Goal: Information Seeking & Learning: Learn about a topic

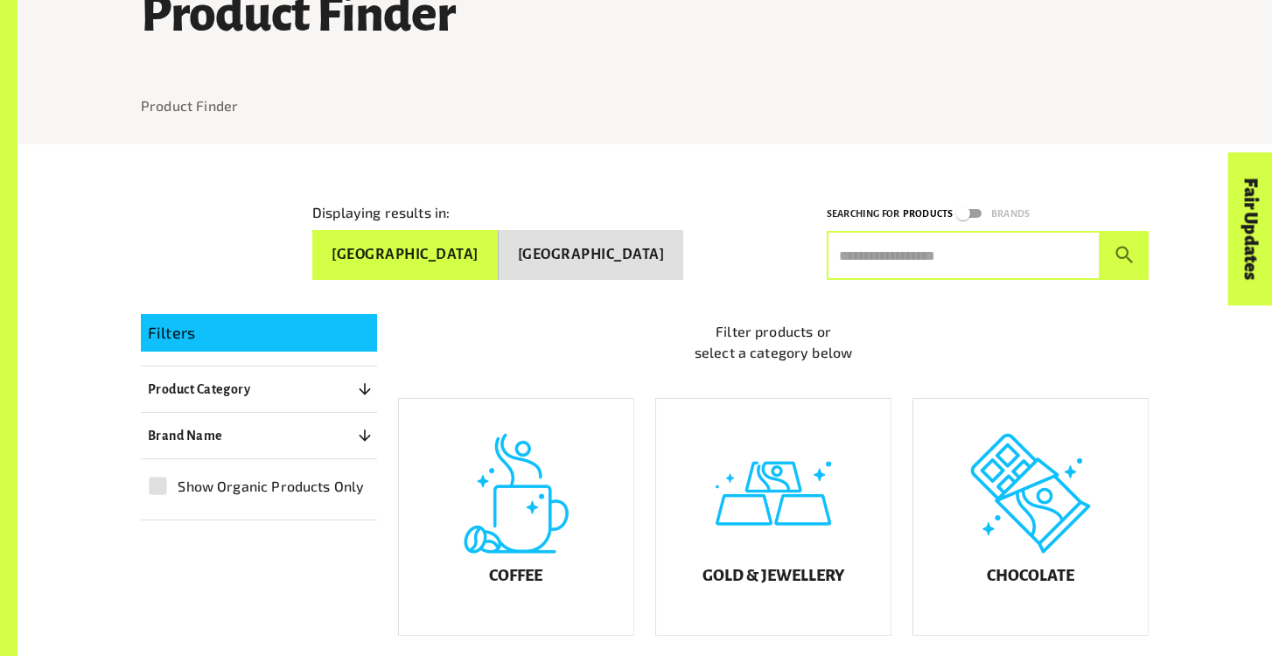
click at [908, 246] on input "text" at bounding box center [963, 255] width 274 height 49
click at [1100, 231] on button "submit" at bounding box center [1124, 255] width 48 height 49
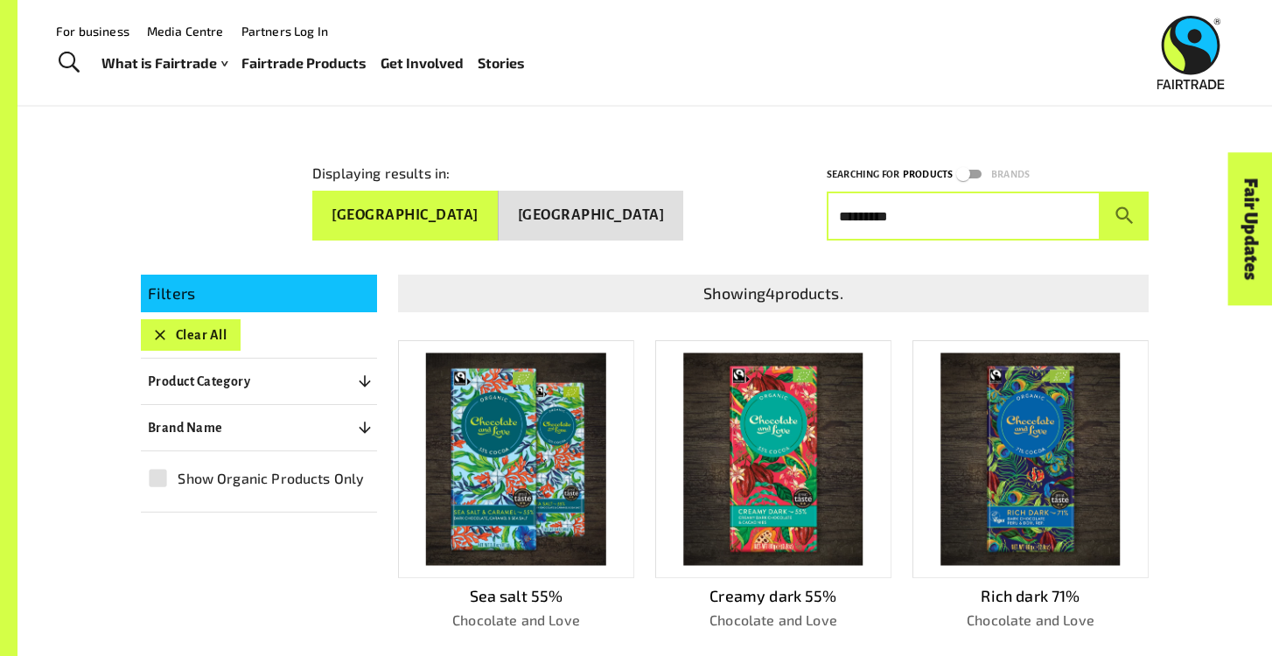
scroll to position [200, 0]
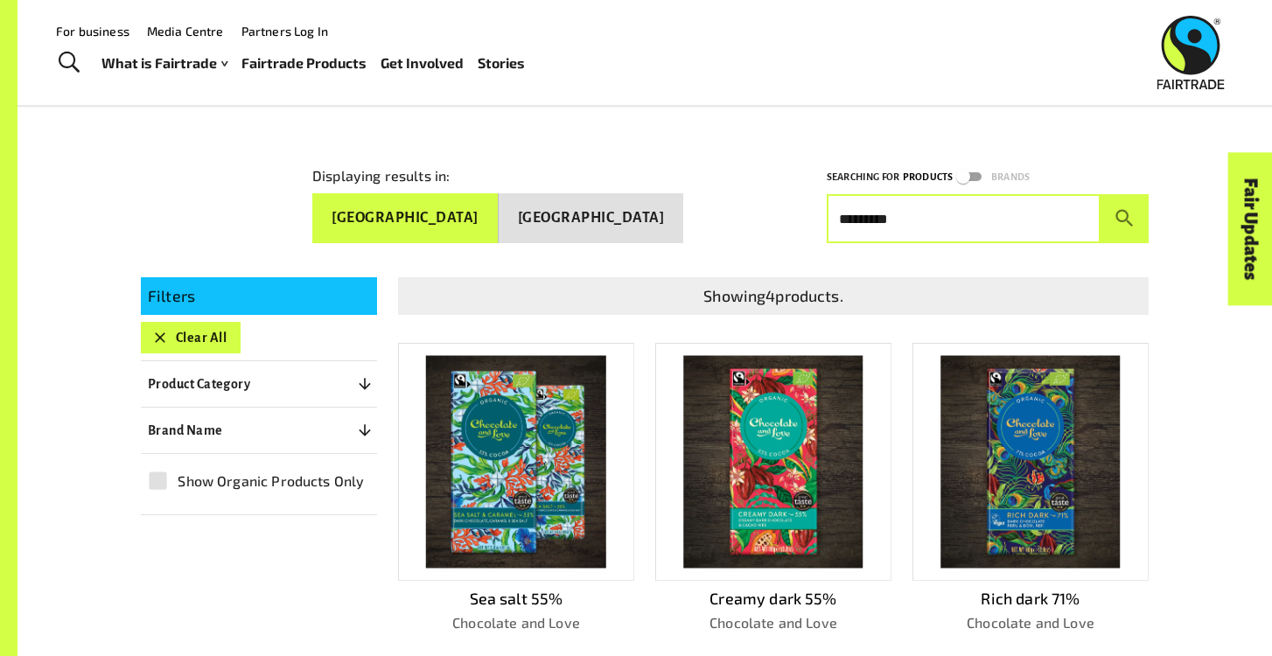
click at [356, 422] on icon "button" at bounding box center [364, 430] width 17 height 17
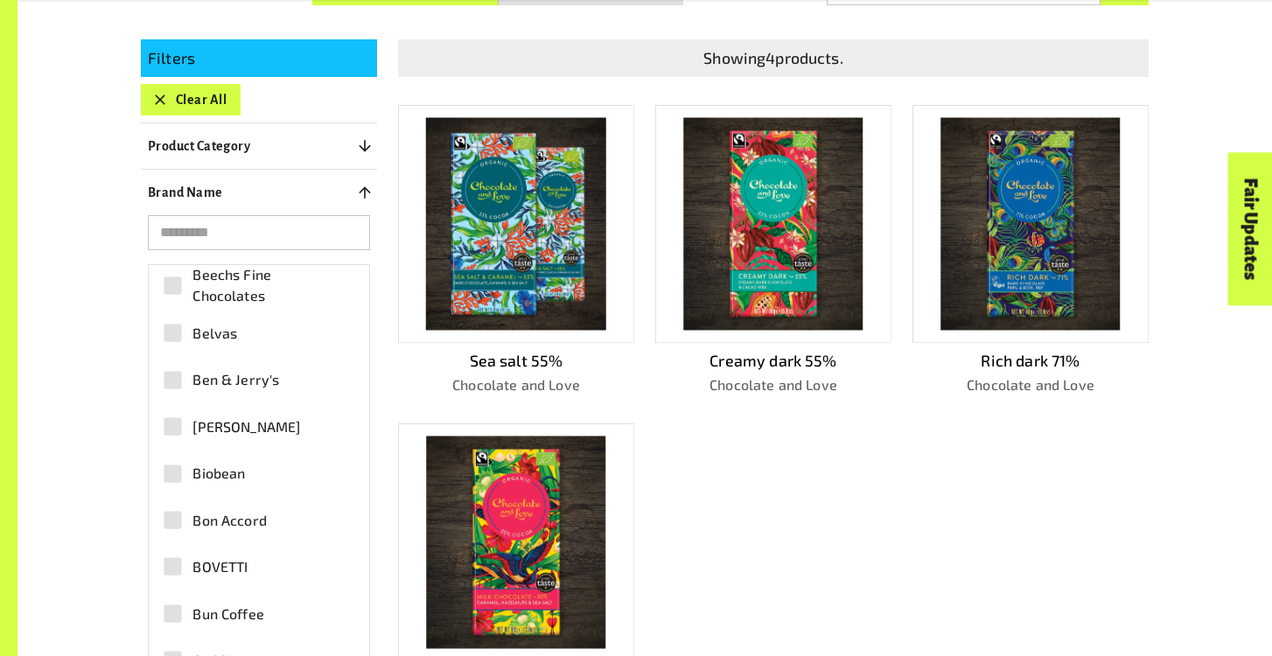
scroll to position [289, 0]
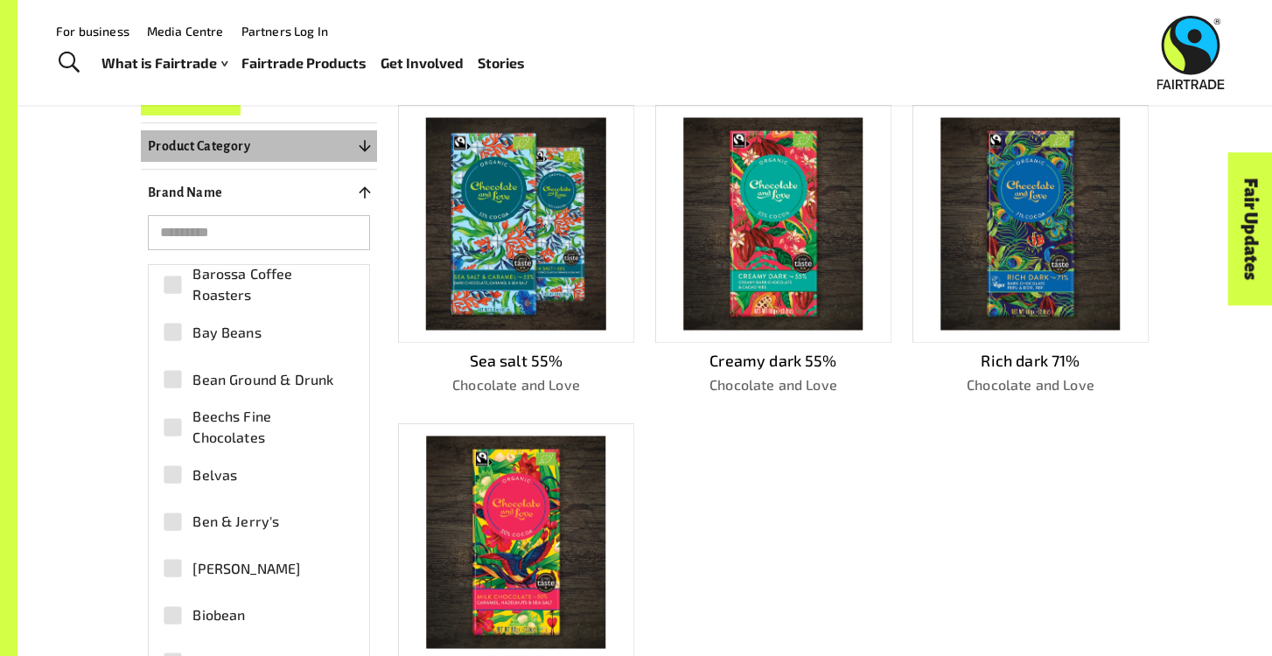
click at [298, 137] on button "Product Category 0" at bounding box center [259, 145] width 236 height 31
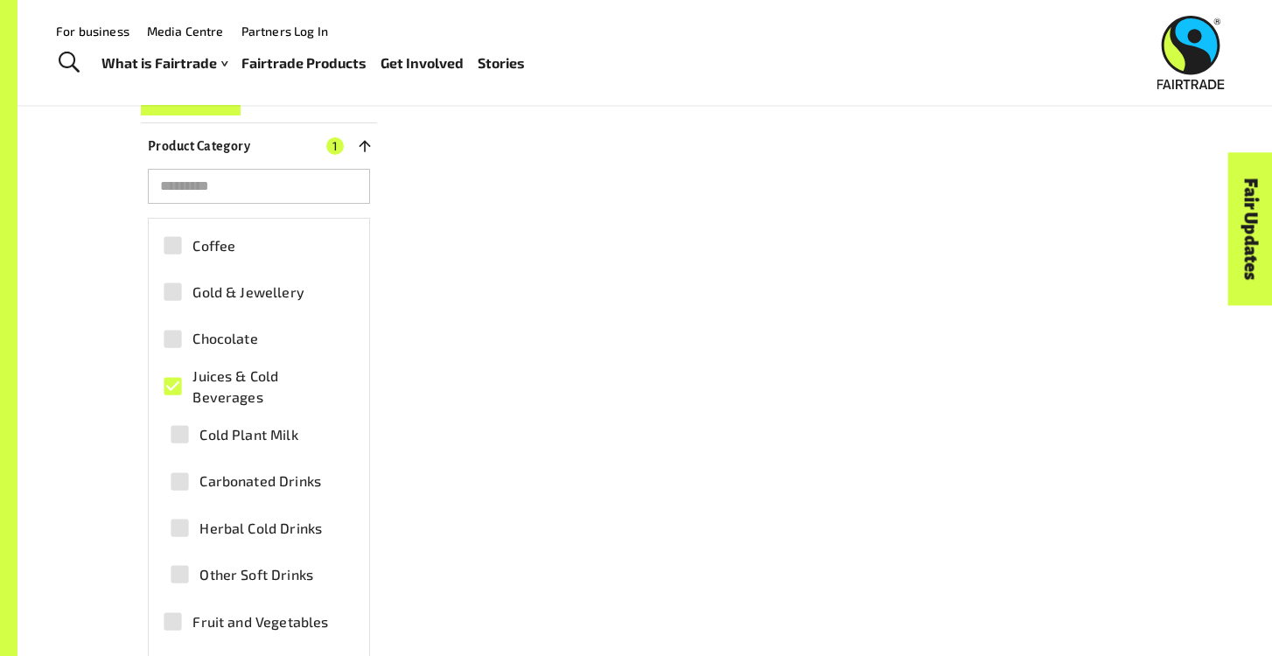
click at [217, 471] on span "Carbonated Drinks" at bounding box center [260, 481] width 122 height 21
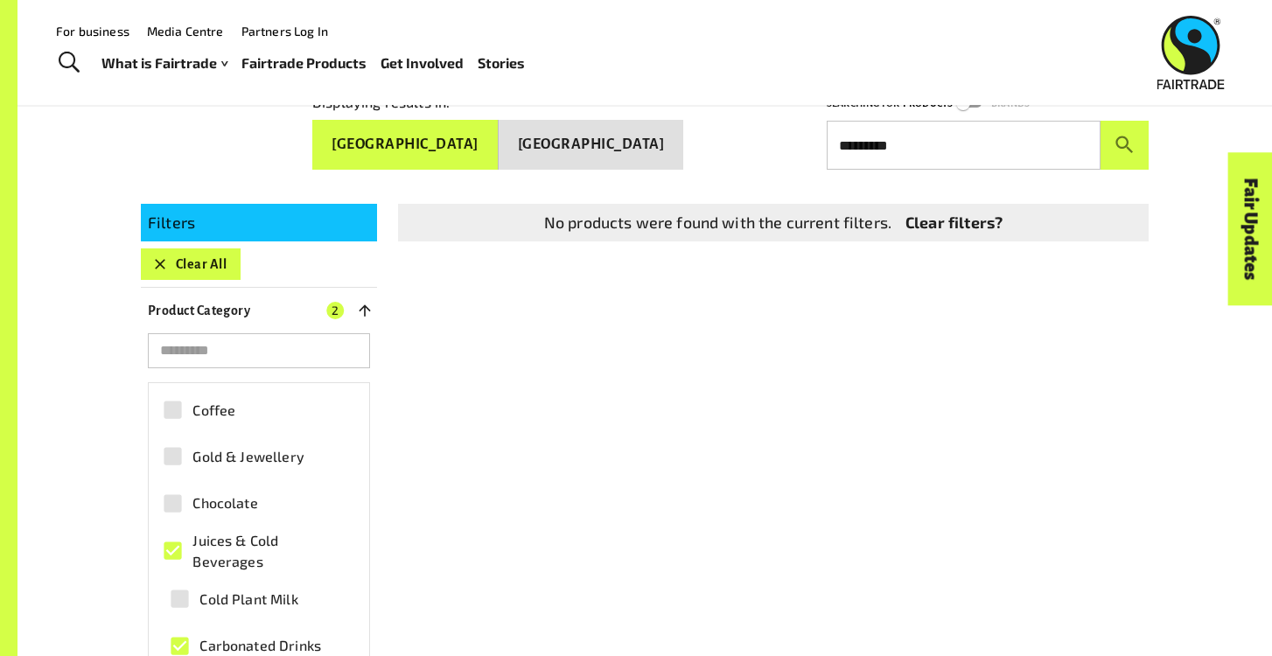
scroll to position [0, 0]
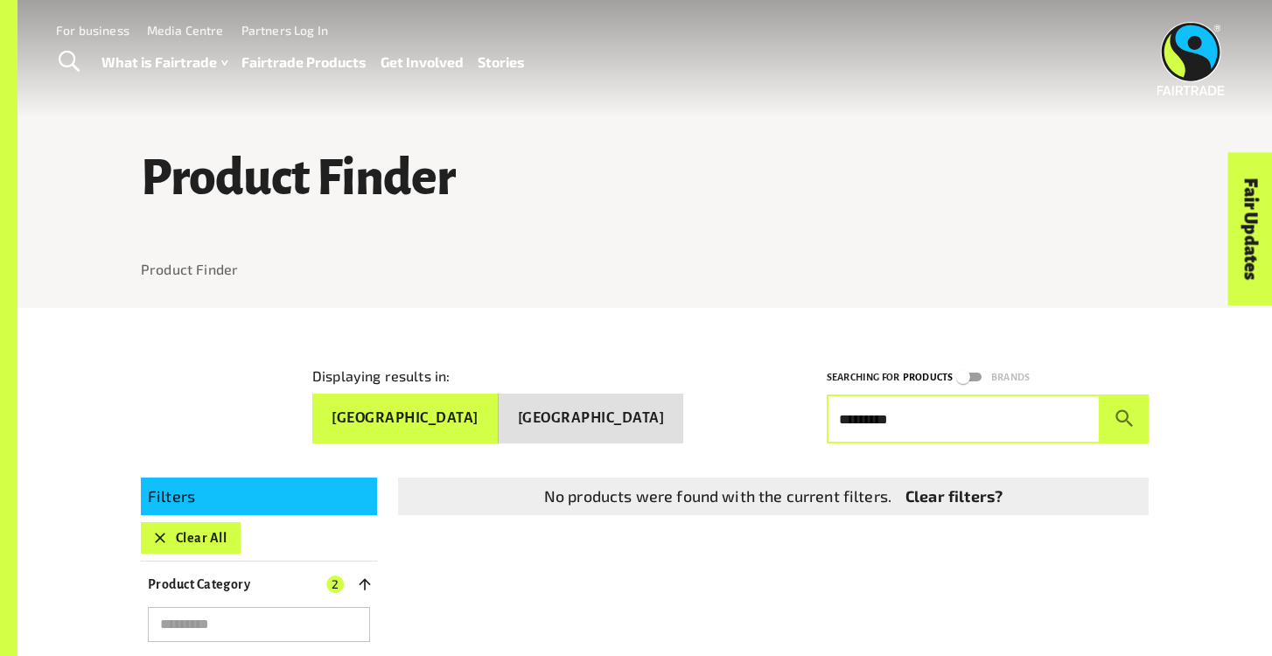
drag, startPoint x: 912, startPoint y: 408, endPoint x: 814, endPoint y: 404, distance: 98.0
click at [814, 404] on div "Searching for Products Brands ********* ​" at bounding box center [976, 394] width 343 height 98
type input "****"
click at [1100, 394] on button "submit" at bounding box center [1124, 418] width 48 height 49
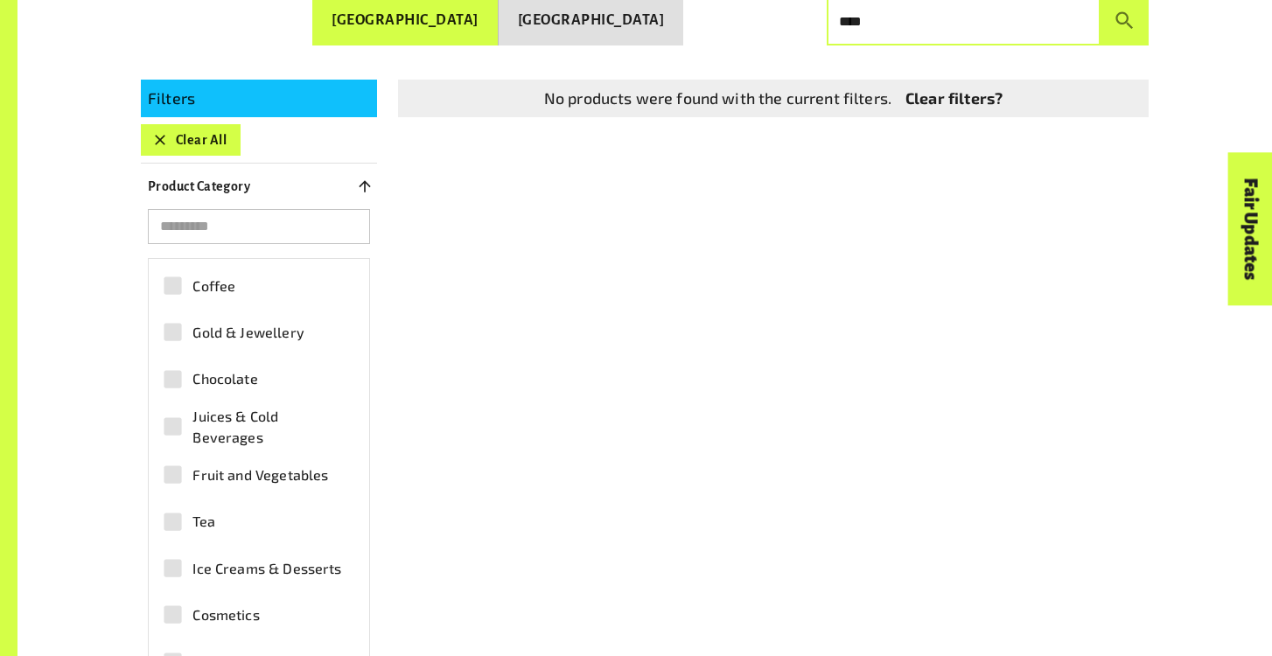
scroll to position [405, 0]
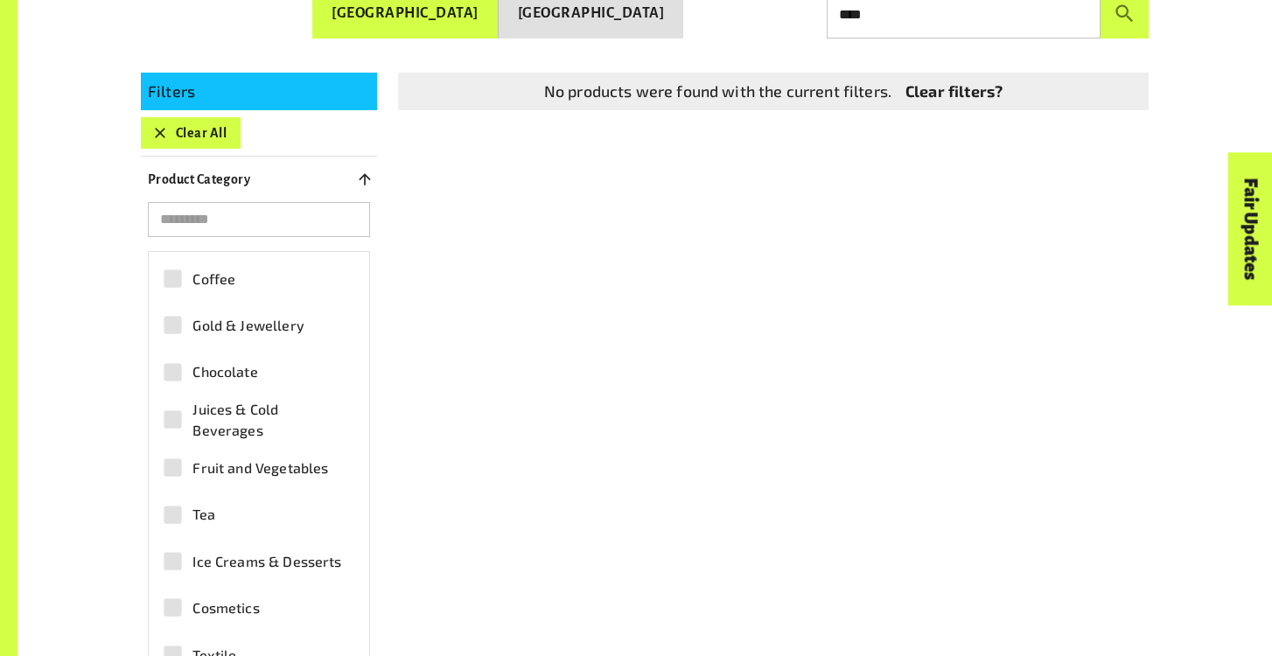
click at [202, 407] on span "Juices & Cold Beverages" at bounding box center [268, 420] width 153 height 42
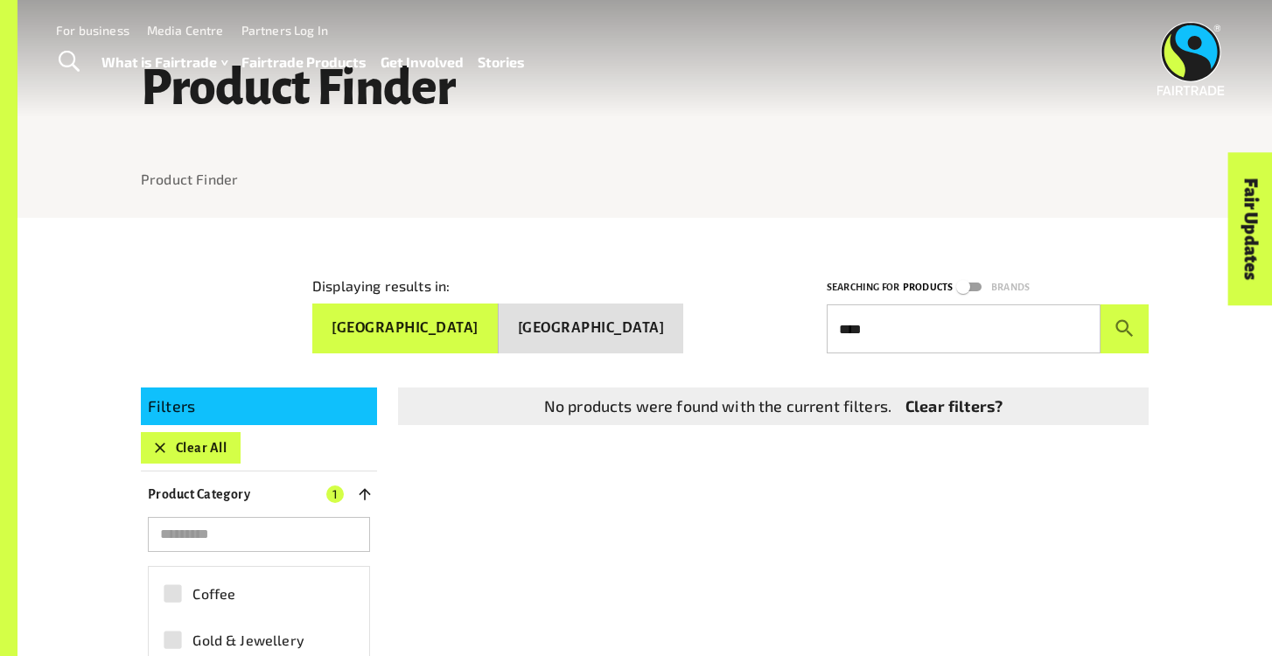
scroll to position [0, 0]
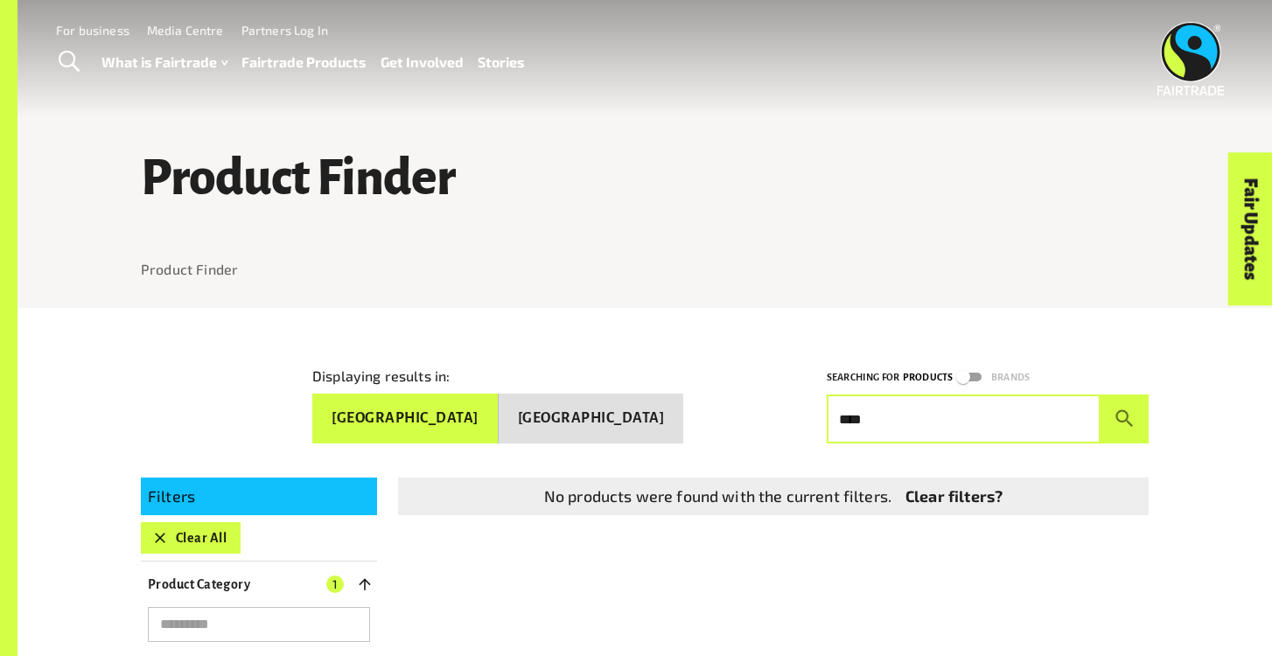
drag, startPoint x: 914, startPoint y: 396, endPoint x: 857, endPoint y: 414, distance: 59.5
click at [854, 414] on input "****" at bounding box center [963, 418] width 274 height 49
click at [857, 414] on input "****" at bounding box center [963, 418] width 274 height 49
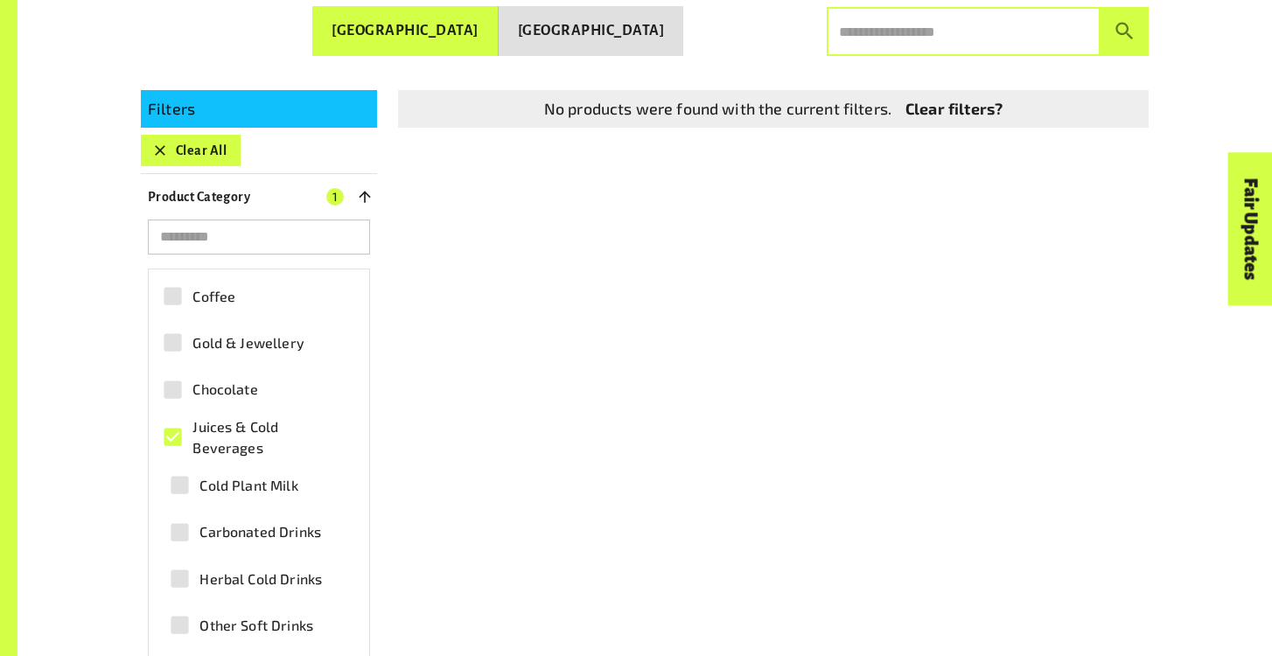
scroll to position [420, 0]
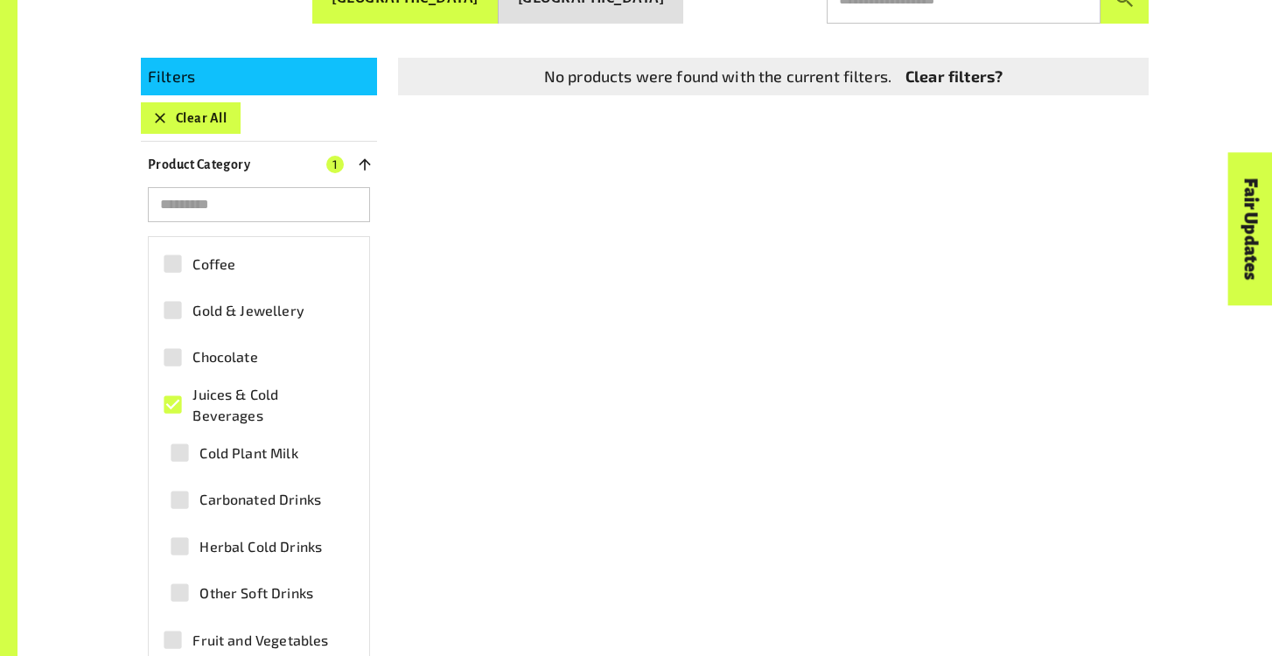
click at [199, 346] on span "Chocolate" at bounding box center [224, 356] width 65 height 21
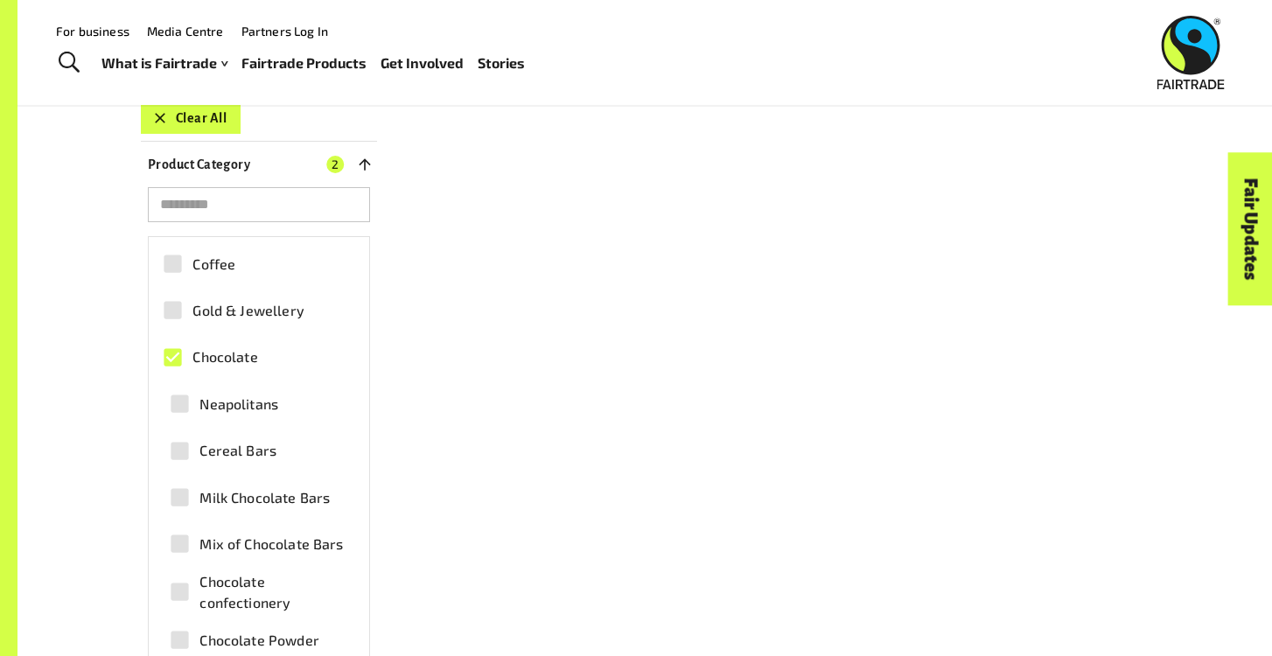
scroll to position [0, 0]
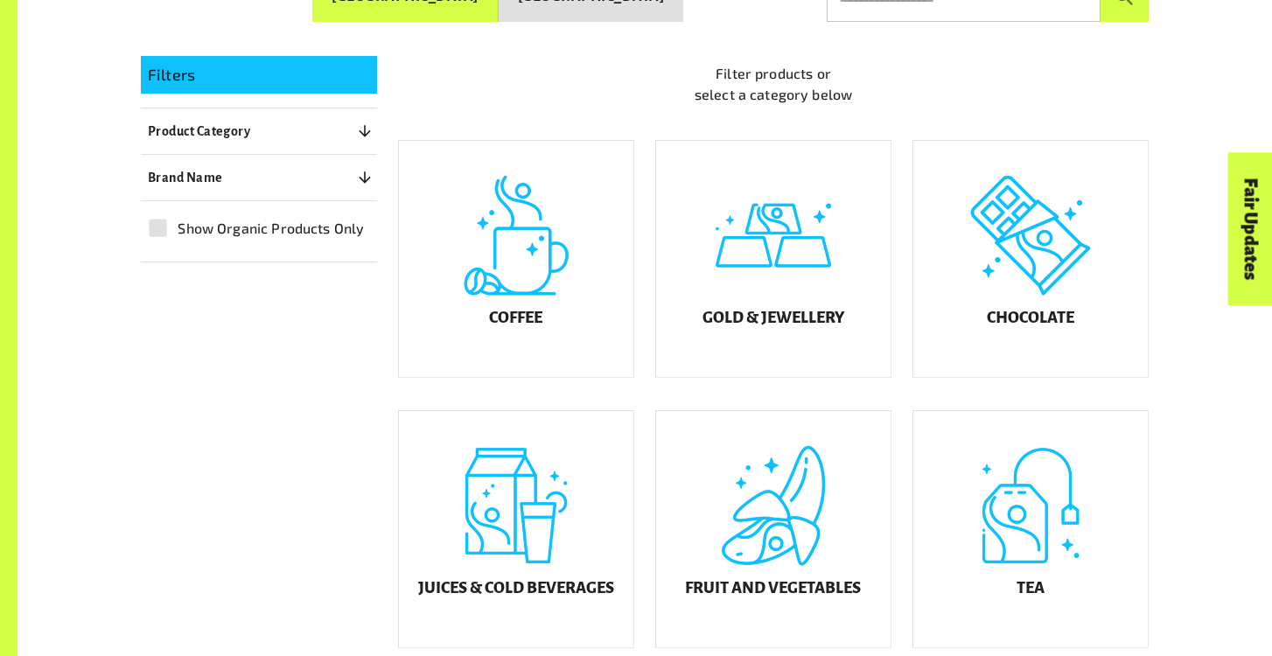
scroll to position [424, 0]
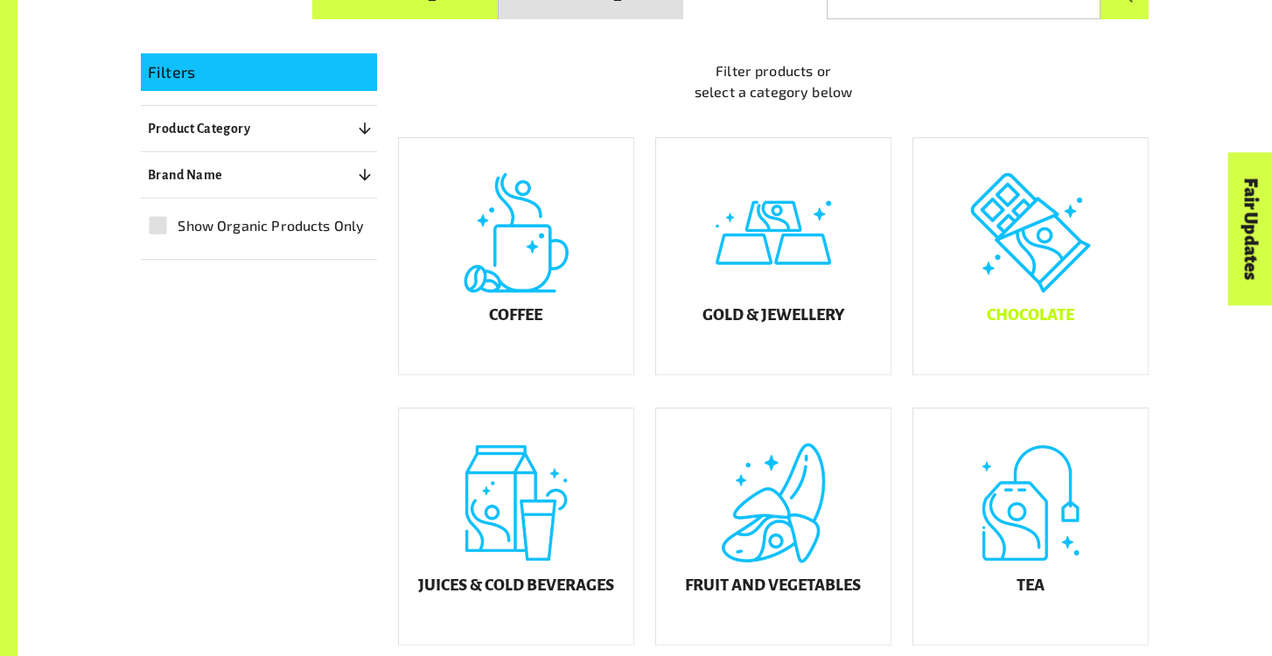
click at [1026, 275] on div "Chocolate" at bounding box center [1030, 256] width 234 height 236
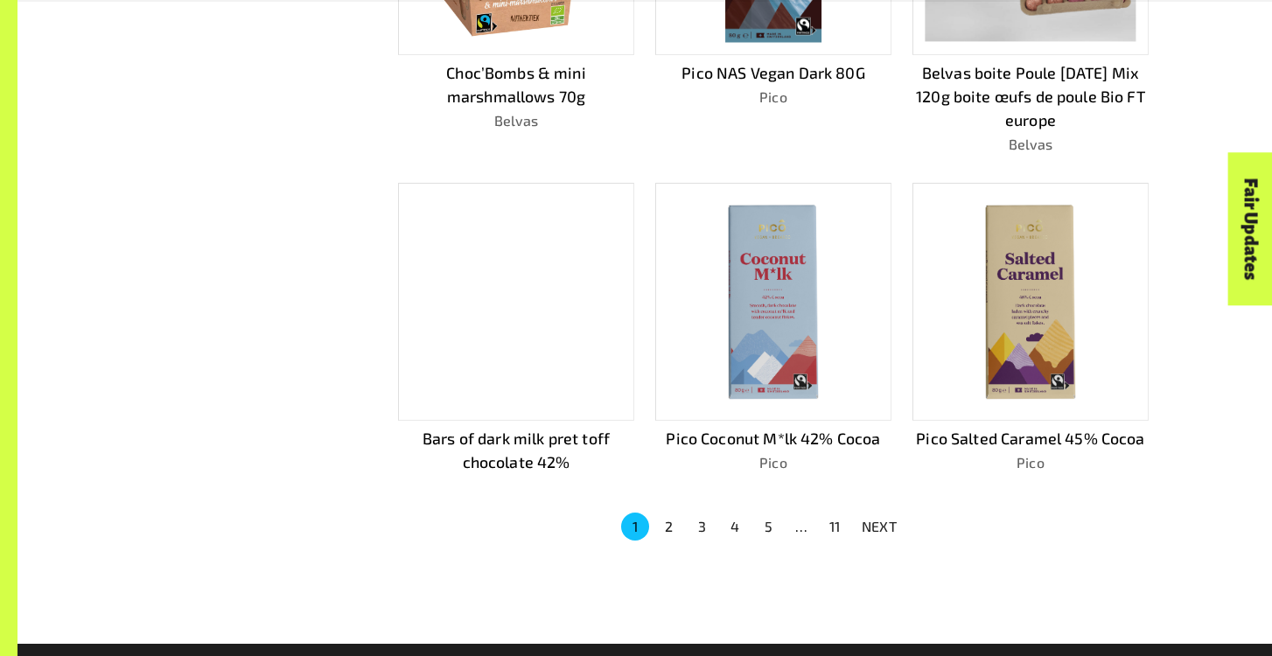
scroll to position [1069, 0]
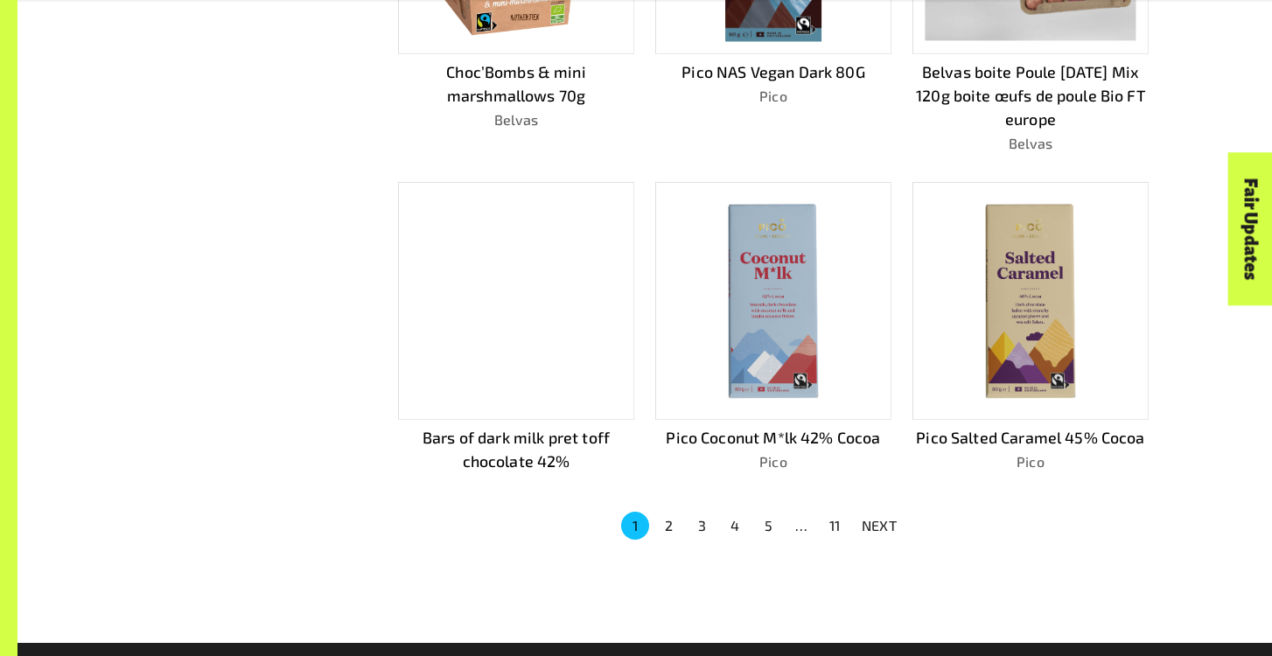
click at [771, 316] on img at bounding box center [772, 300] width 211 height 211
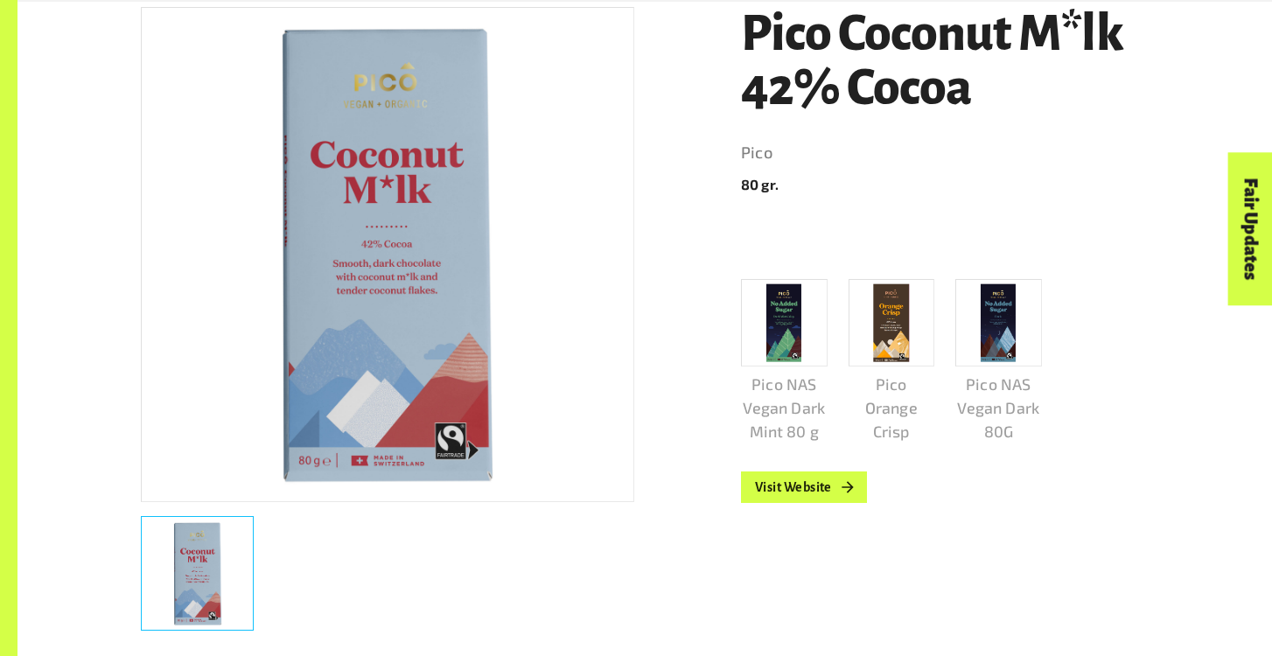
scroll to position [389, 0]
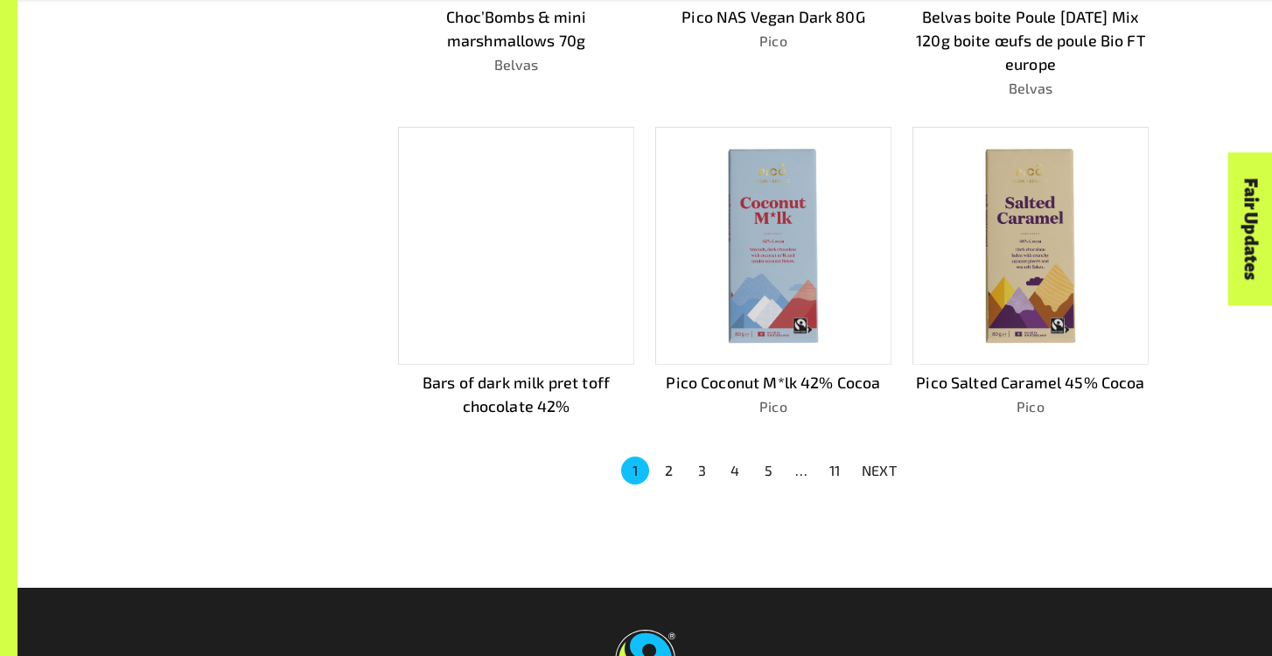
scroll to position [1343, 0]
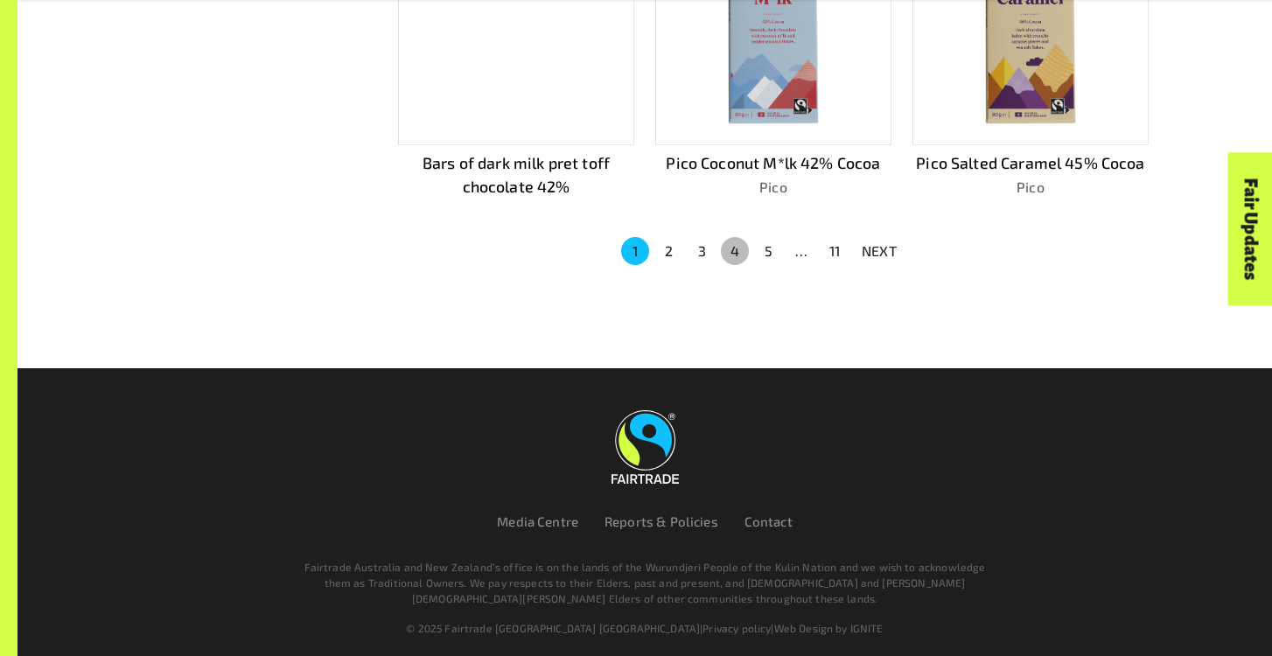
click at [742, 242] on button "4" at bounding box center [735, 251] width 28 height 28
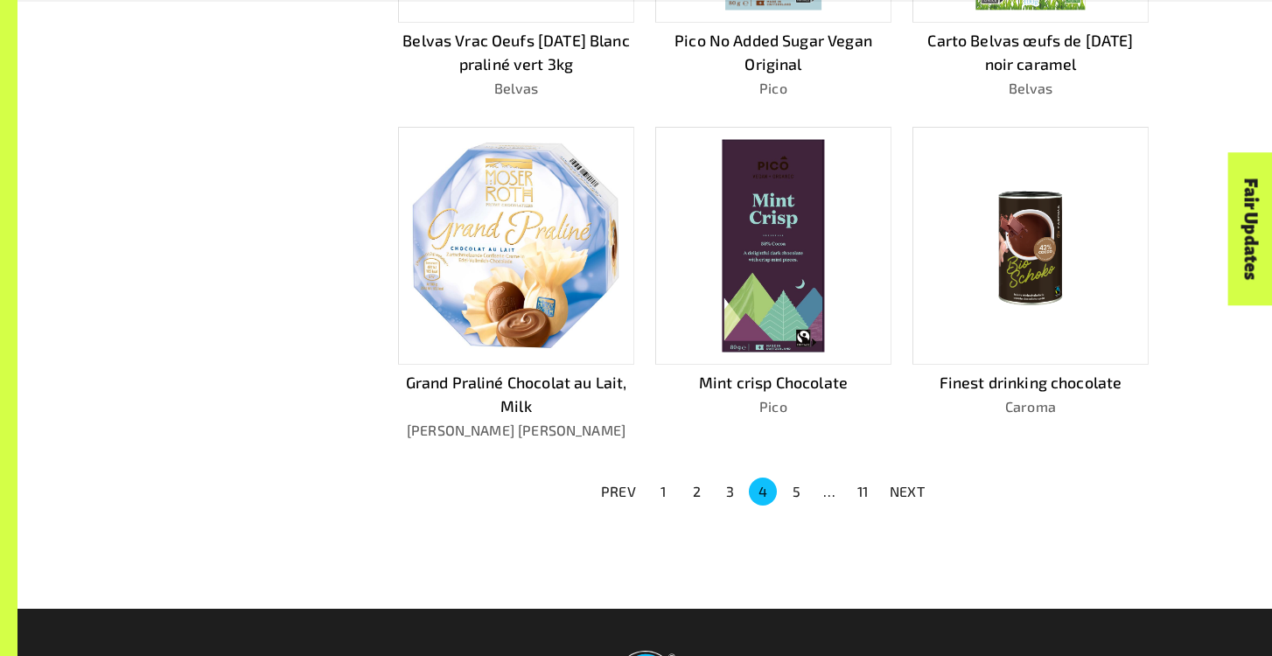
scroll to position [1102, 0]
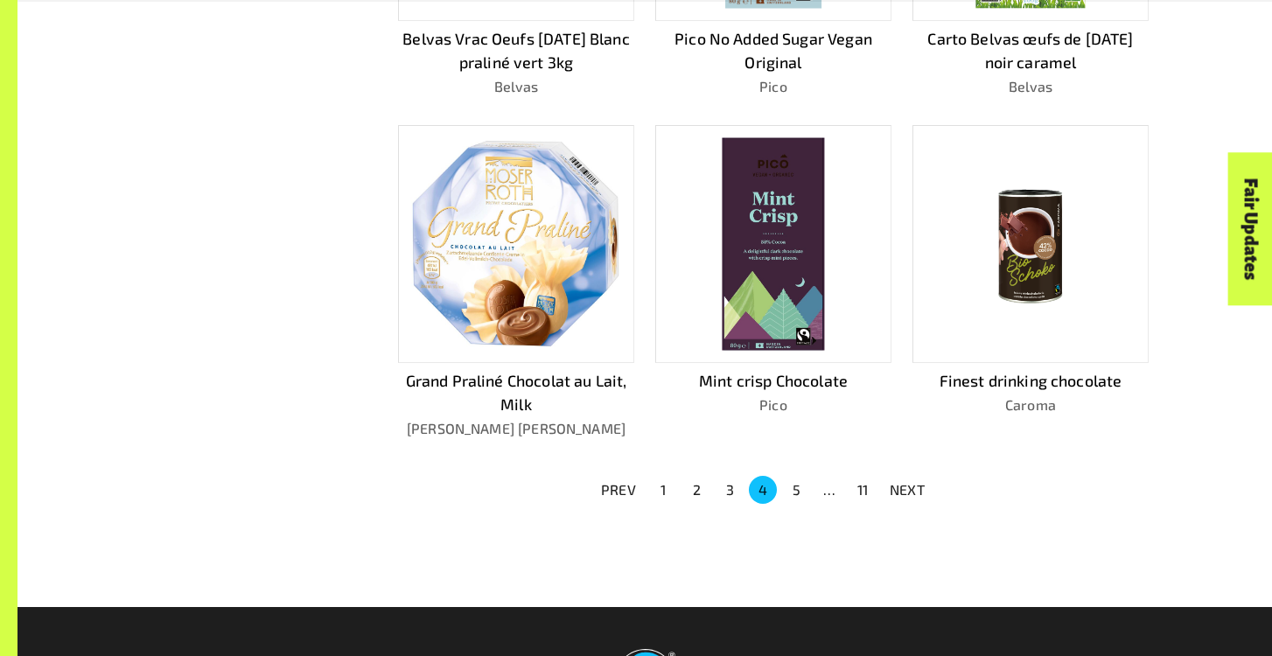
click at [798, 482] on button "5" at bounding box center [796, 490] width 28 height 28
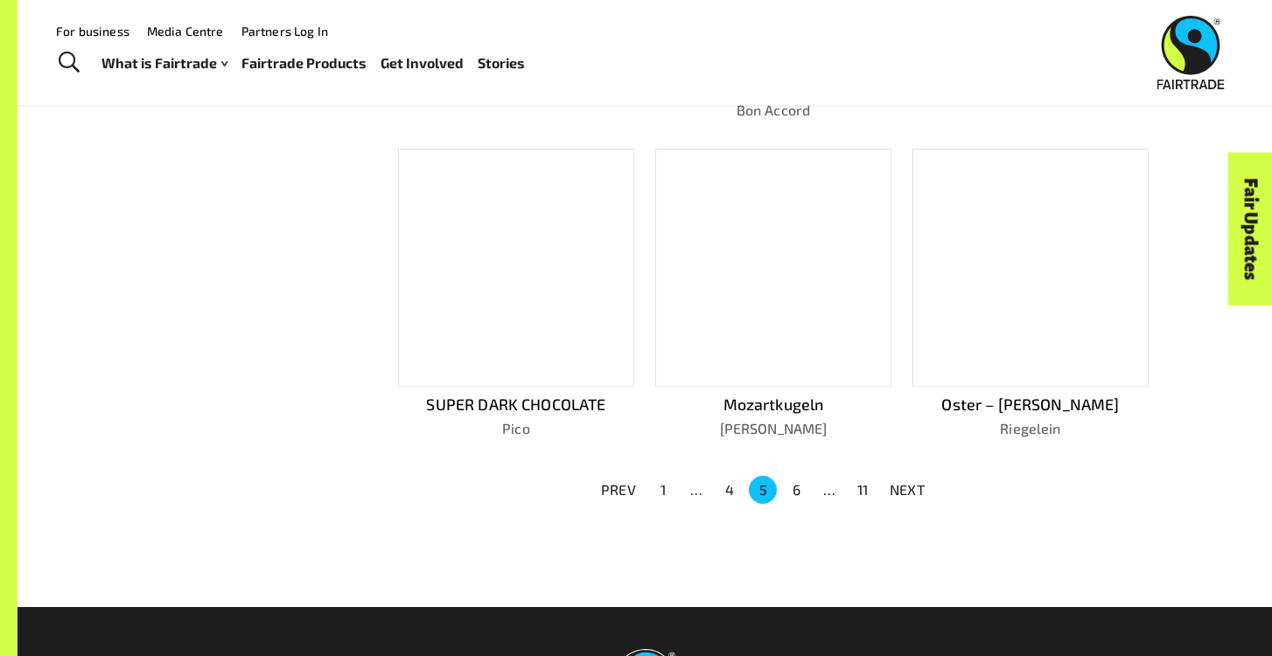
scroll to position [1078, 0]
